Goal: Obtain resource: Obtain resource

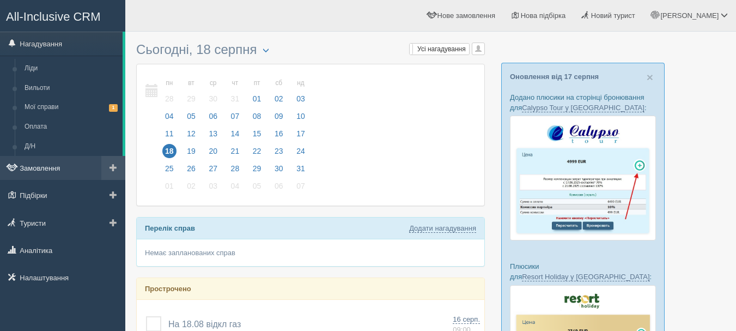
click at [74, 168] on link "Замовлення" at bounding box center [62, 168] width 125 height 24
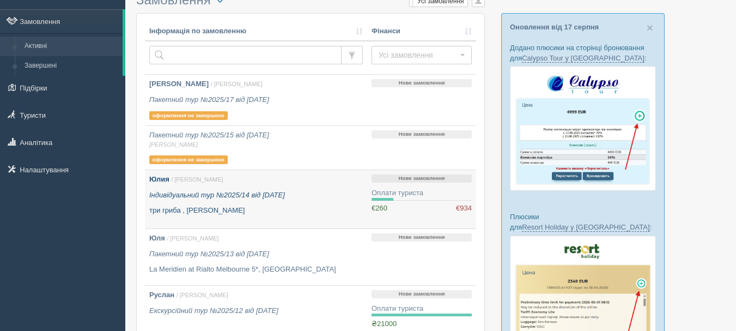
scroll to position [54, 0]
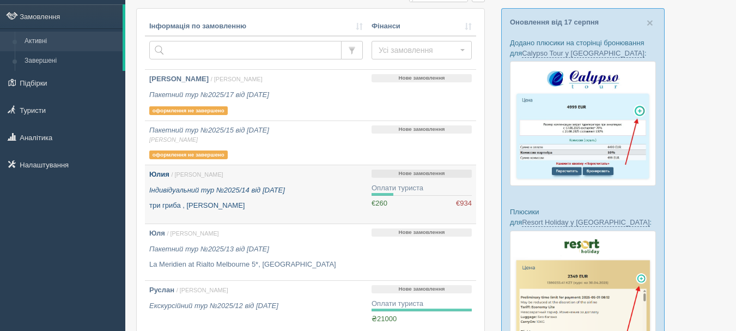
click at [312, 193] on p "Індивідуальний тур №2025/14 від 21.05.2025" at bounding box center [256, 190] width 214 height 10
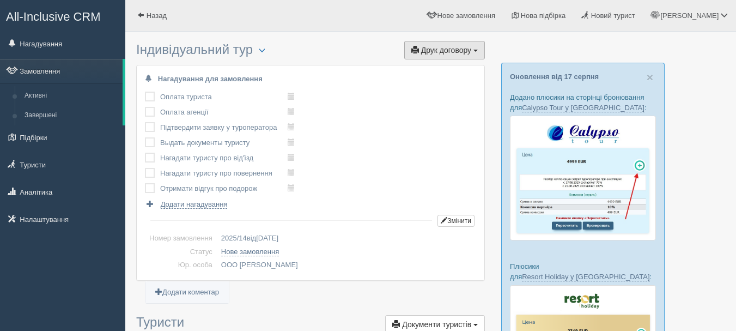
click at [461, 49] on span "Друк договору" at bounding box center [446, 50] width 50 height 9
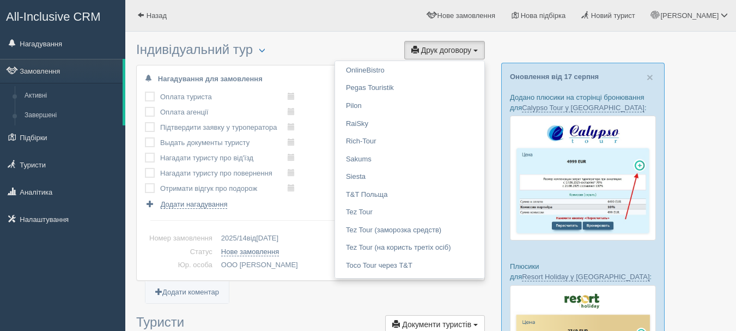
scroll to position [602, 0]
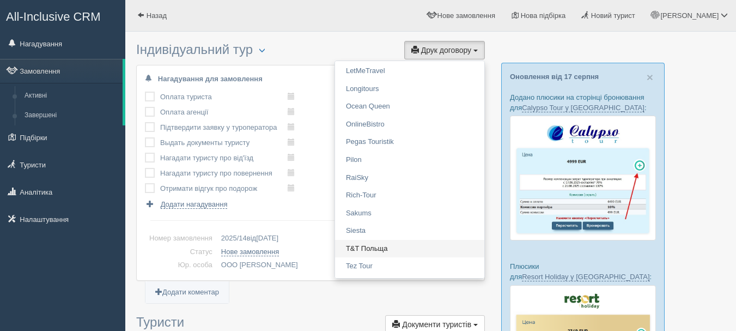
click at [372, 252] on link "T&T Польща" at bounding box center [409, 249] width 149 height 18
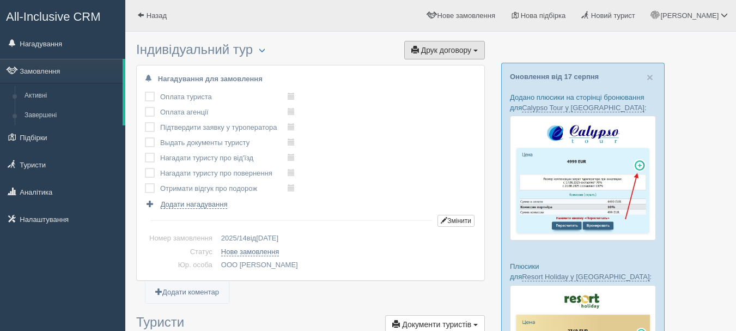
click at [453, 51] on span "Друк договору" at bounding box center [446, 50] width 50 height 9
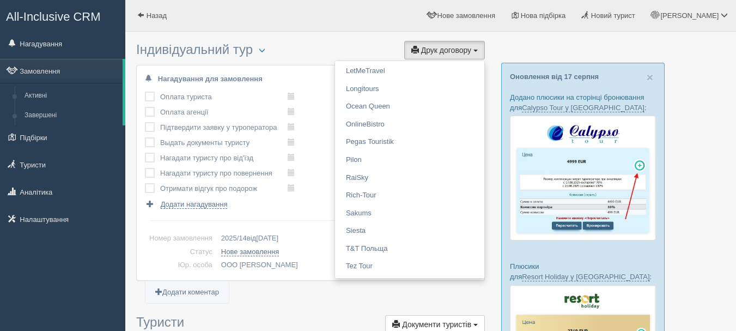
click at [360, 44] on h3 "Індивідуальний тур Менеджер: [PERSON_NAME] Змінити тип Створити копію Об'єднати…" at bounding box center [310, 51] width 349 height 17
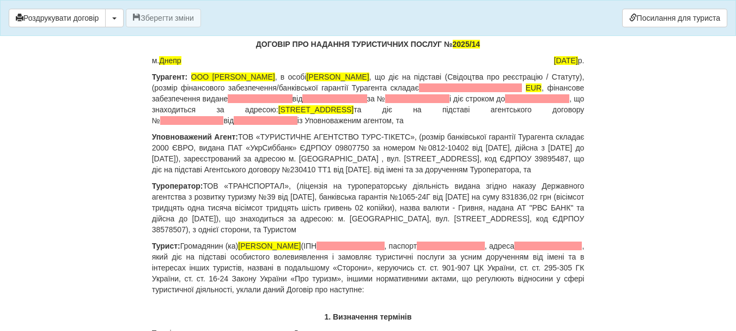
scroll to position [109, 0]
